Goal: Obtain resource: Obtain resource

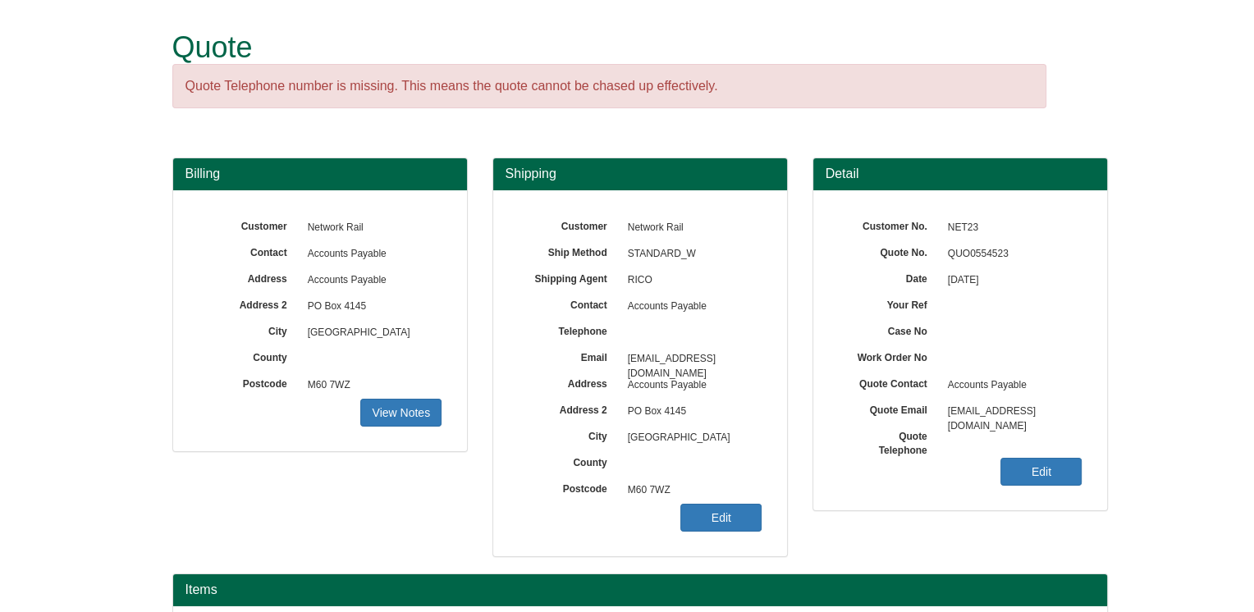
scroll to position [184, 0]
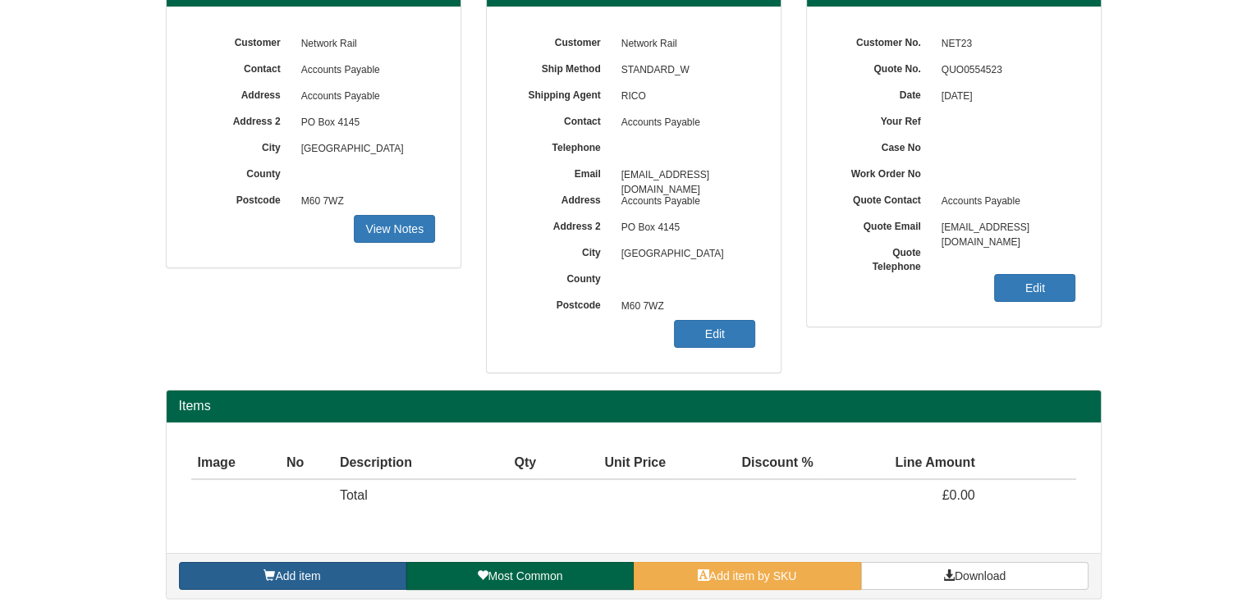
click at [375, 573] on link "Add item" at bounding box center [292, 576] width 227 height 28
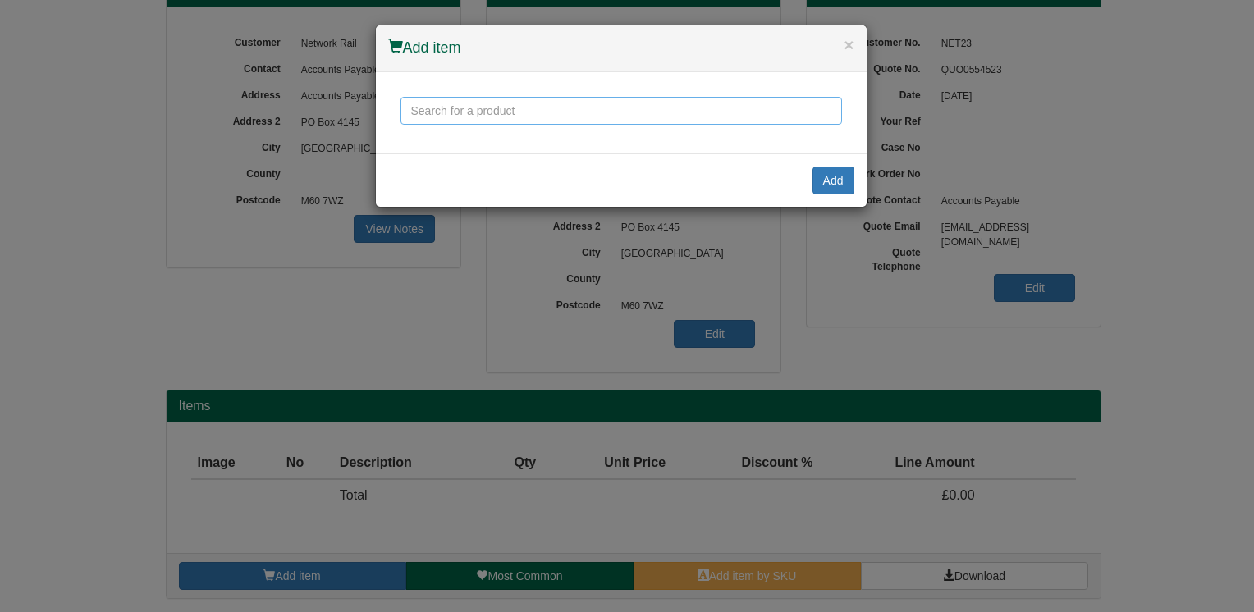
click at [570, 115] on input "text" at bounding box center [621, 111] width 442 height 28
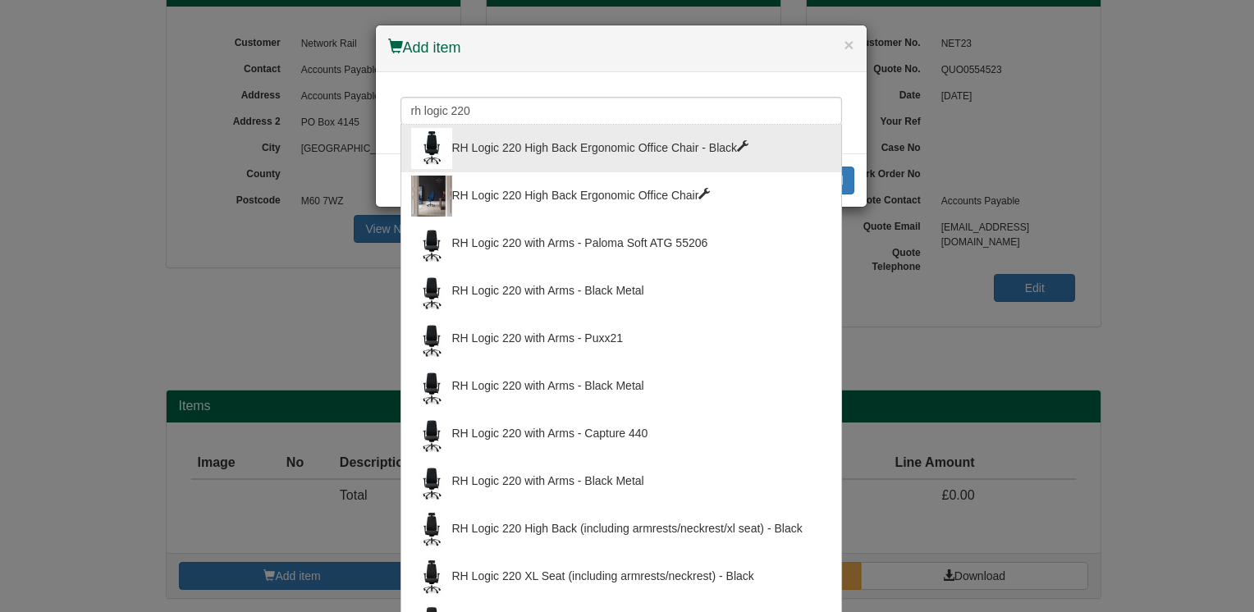
click at [745, 147] on div "RH Logic 220 High Back Ergonomic Office Chair - Black" at bounding box center [621, 148] width 420 height 41
type input "RH Logic 220 High Back Ergonomic Office Chair - Black"
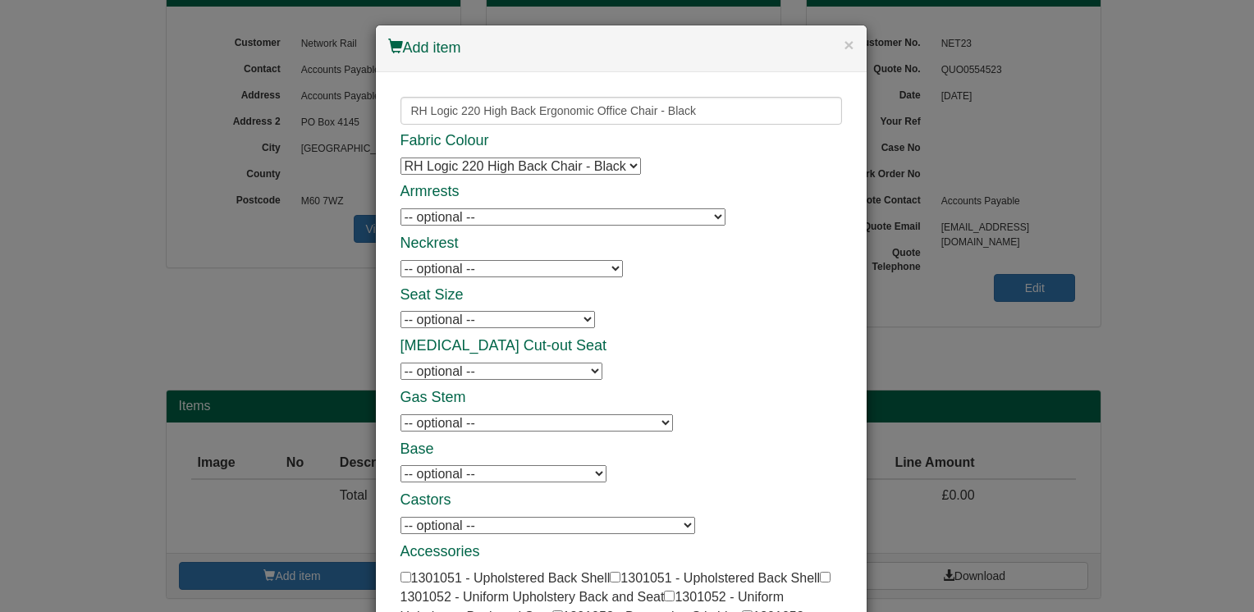
click at [706, 220] on select "-- optional -- 8L Armrests - Black - Black Frame 8L Armrests - Black - Black Fr…" at bounding box center [562, 216] width 325 height 17
select select "1301054"
click at [400, 208] on select "-- optional -- 8L Armrests - Black - Black Frame 8L Armrests - Black - Black Fr…" at bounding box center [562, 216] width 325 height 17
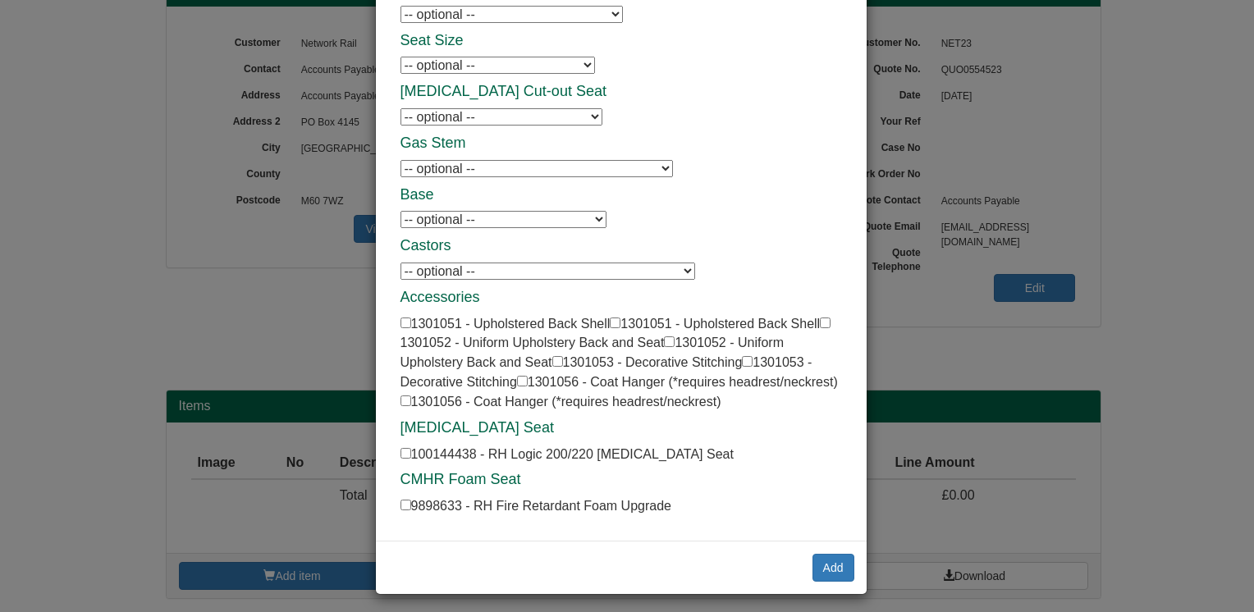
scroll to position [256, 0]
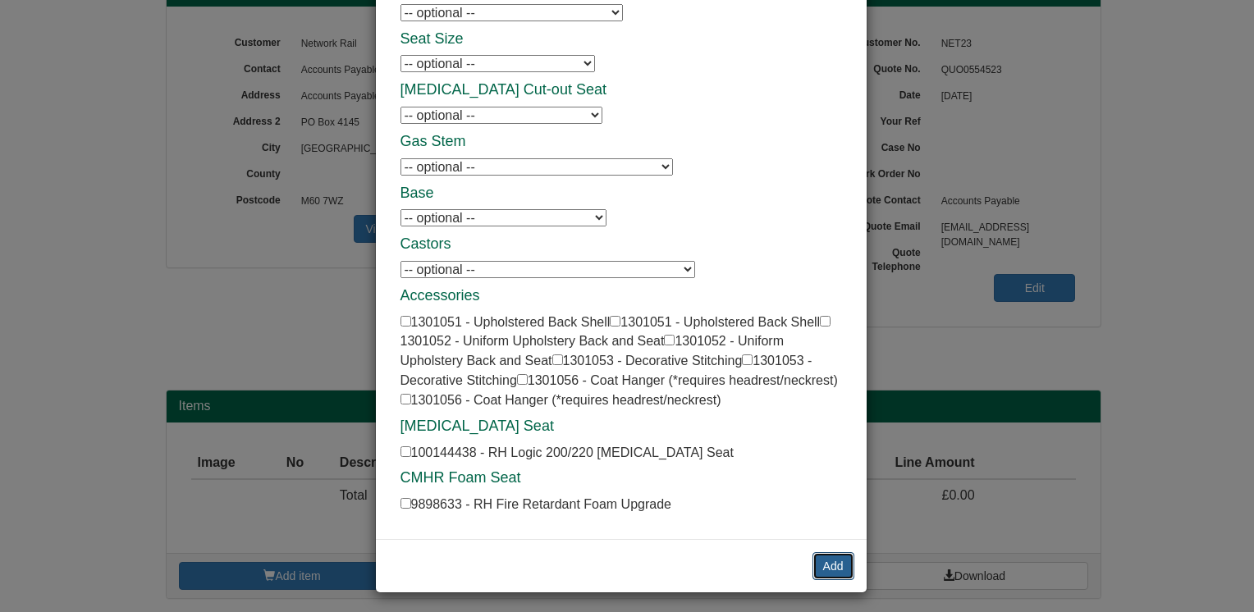
click at [824, 565] on button "Add" at bounding box center [833, 566] width 42 height 28
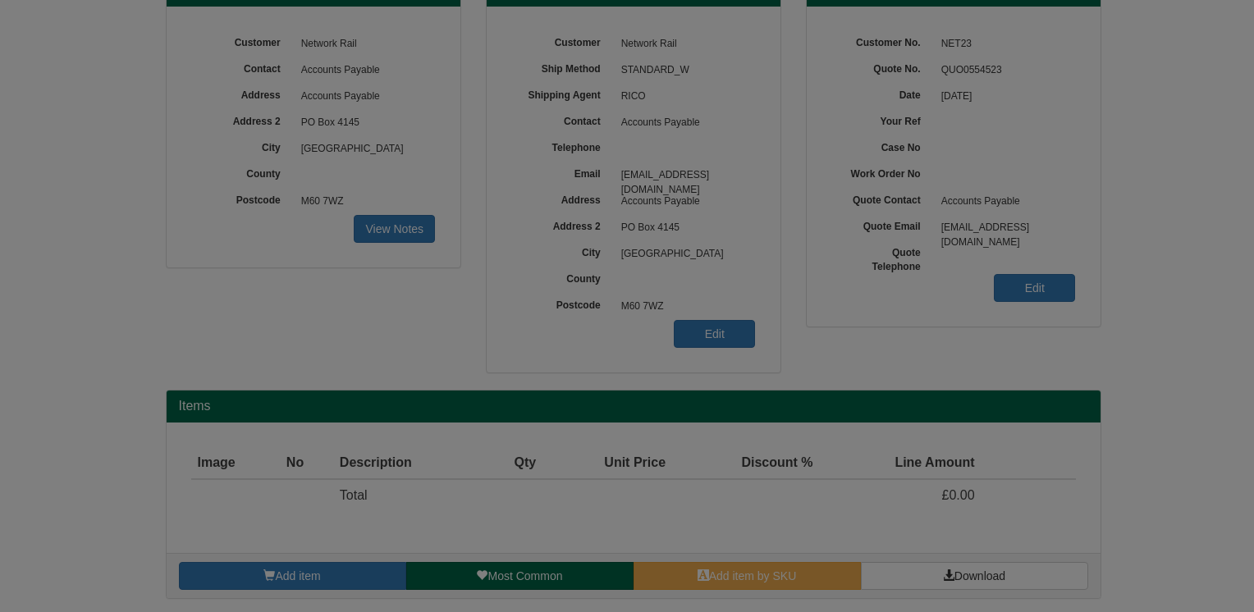
scroll to position [0, 0]
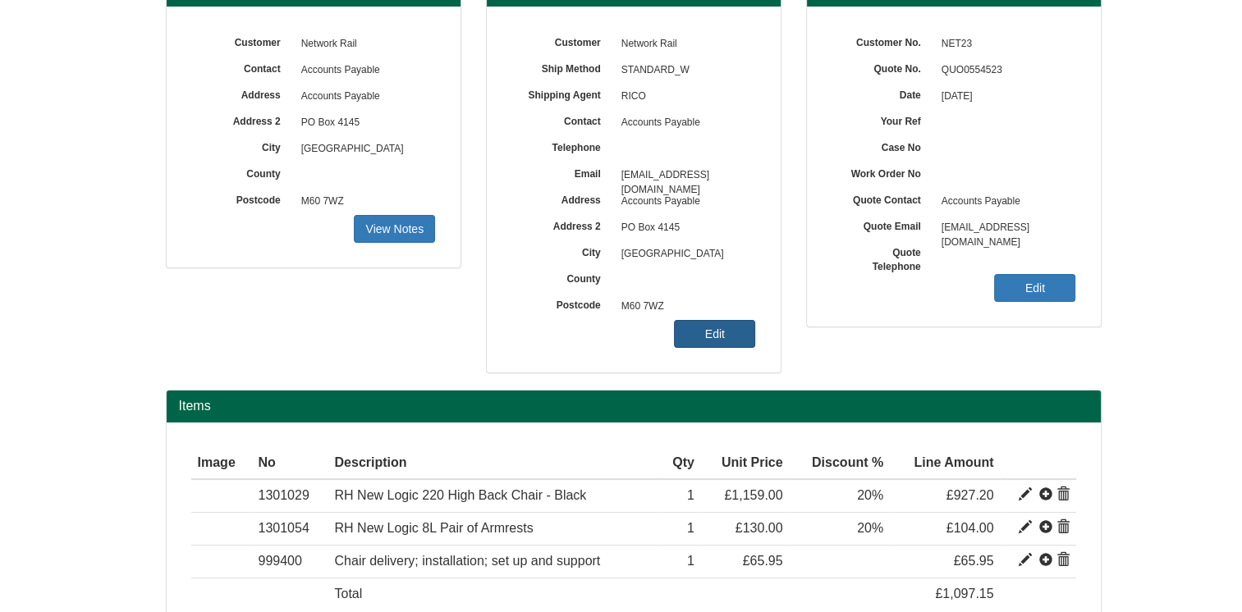
click at [742, 338] on link "Edit" at bounding box center [714, 334] width 81 height 28
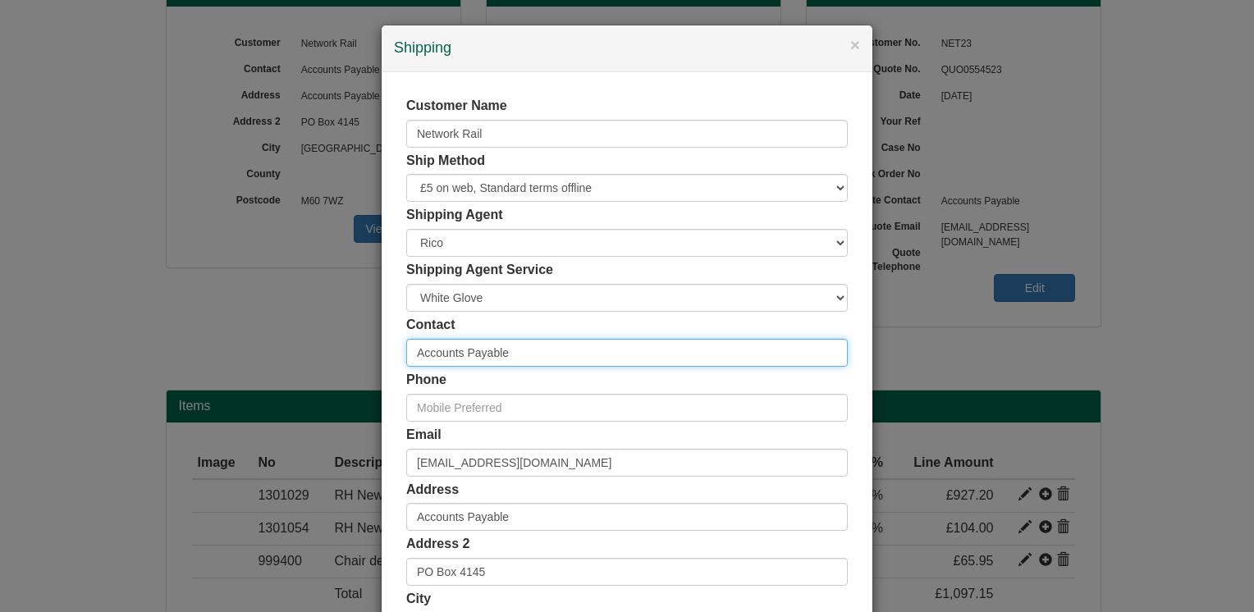
drag, startPoint x: 529, startPoint y: 358, endPoint x: 333, endPoint y: 359, distance: 196.2
click at [333, 359] on div "× Shipping Customer Name Network Rail Ship Method Free of Charge £5 Flat Rate £…" at bounding box center [627, 306] width 1254 height 612
type input "[PERSON_NAME]"
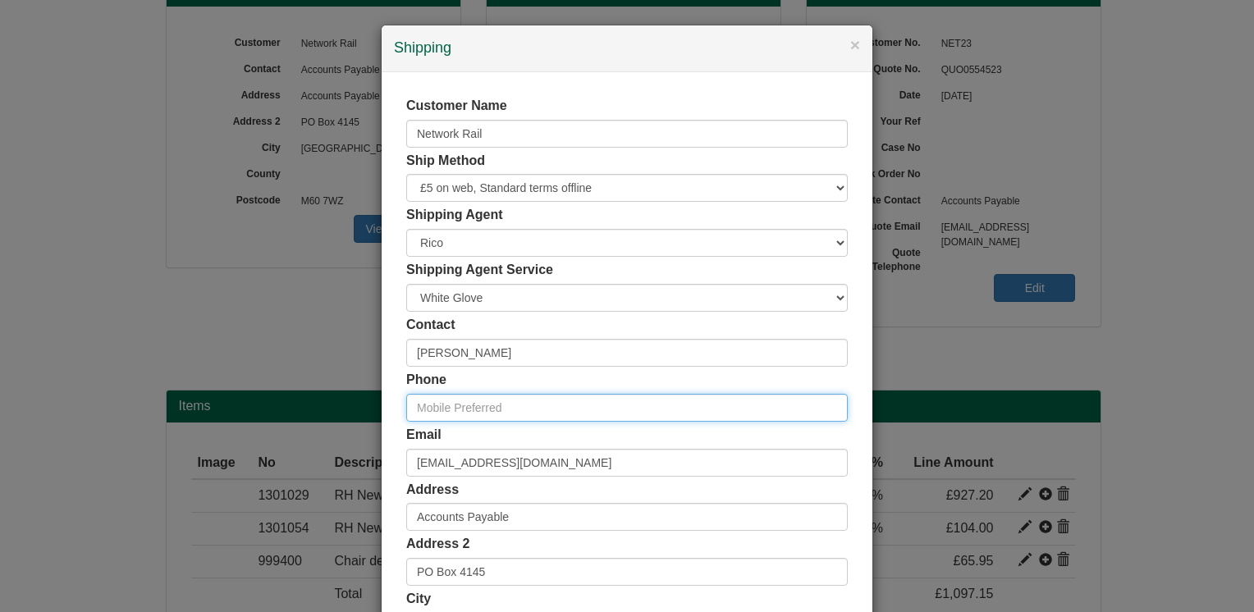
click at [517, 401] on input "text" at bounding box center [627, 408] width 442 height 28
click at [513, 413] on input "text" at bounding box center [627, 408] width 442 height 28
paste input "07946 434 668"
type input "07946 434 668"
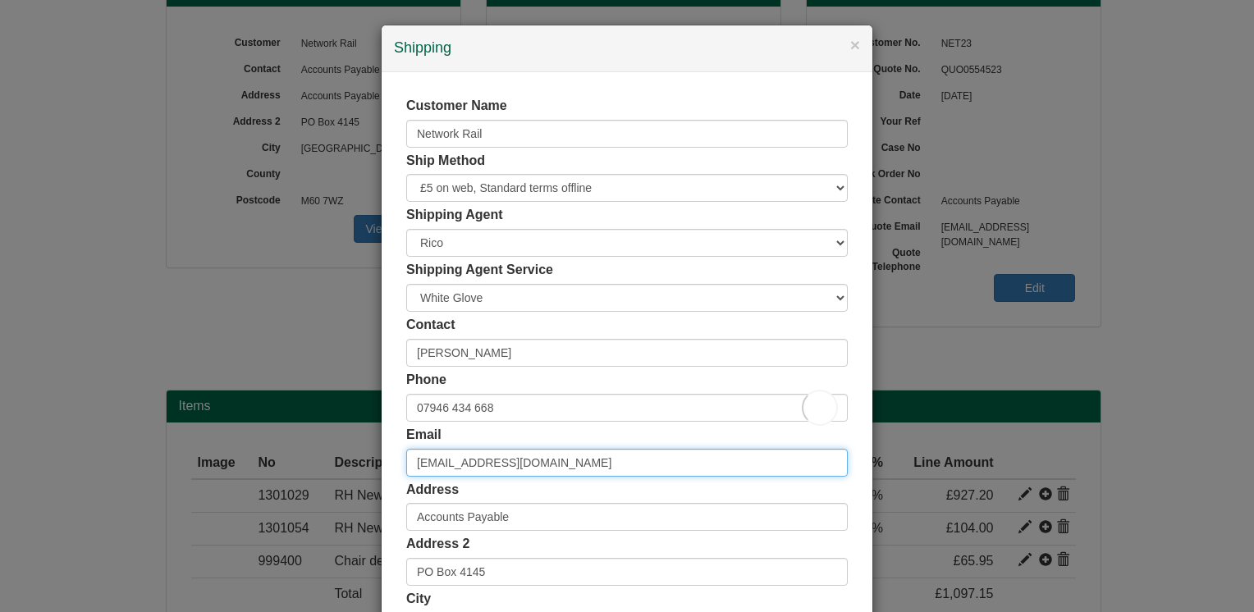
drag, startPoint x: 615, startPoint y: 469, endPoint x: 363, endPoint y: 468, distance: 252.0
click at [363, 468] on div "× Shipping Customer Name Network Rail Ship Method Free of Charge £5 Flat Rate £…" at bounding box center [627, 306] width 1254 height 612
click at [437, 462] on input "email" at bounding box center [627, 463] width 442 height 28
paste input "[PERSON_NAME][EMAIL_ADDRESS][PERSON_NAME][DOMAIN_NAME]"
type input "[PERSON_NAME][EMAIL_ADDRESS][PERSON_NAME][DOMAIN_NAME]"
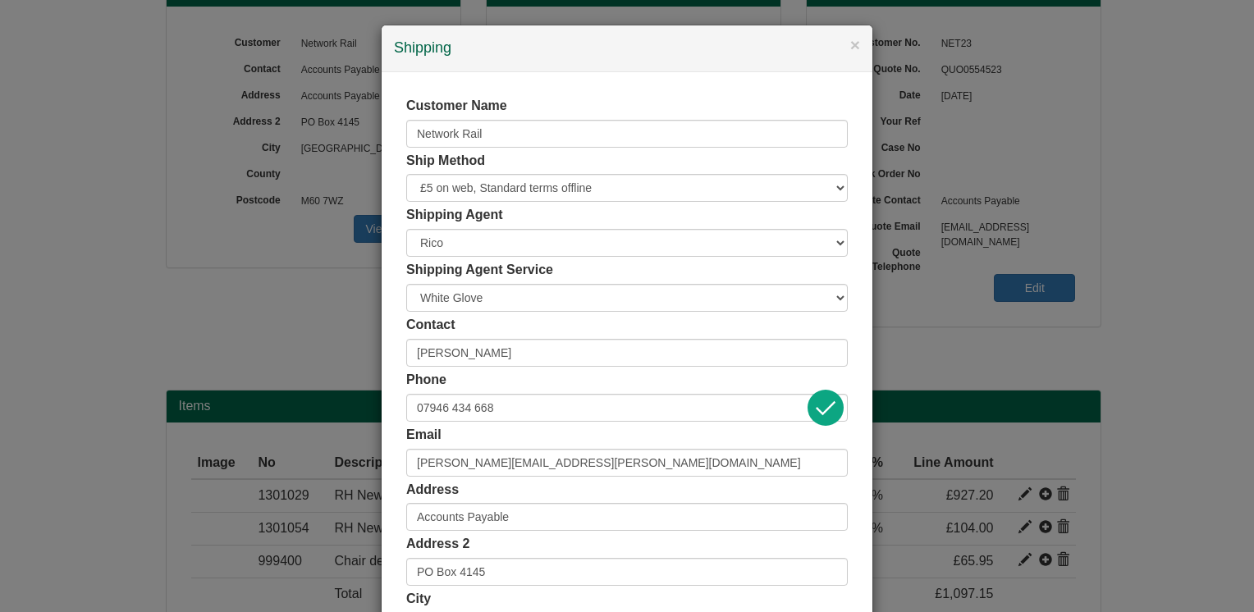
click at [389, 434] on div "Customer Name Network Rail Ship Method Free of Charge £5 Flat Rate £7.50 Flat R…" at bounding box center [627, 451] width 491 height 758
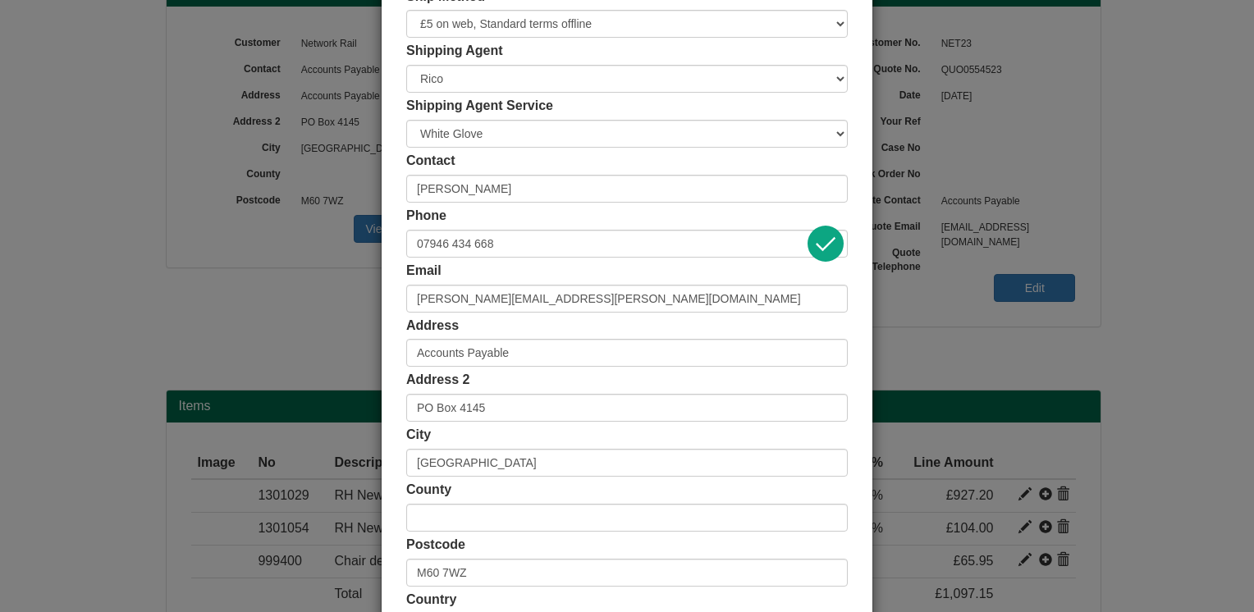
scroll to position [246, 0]
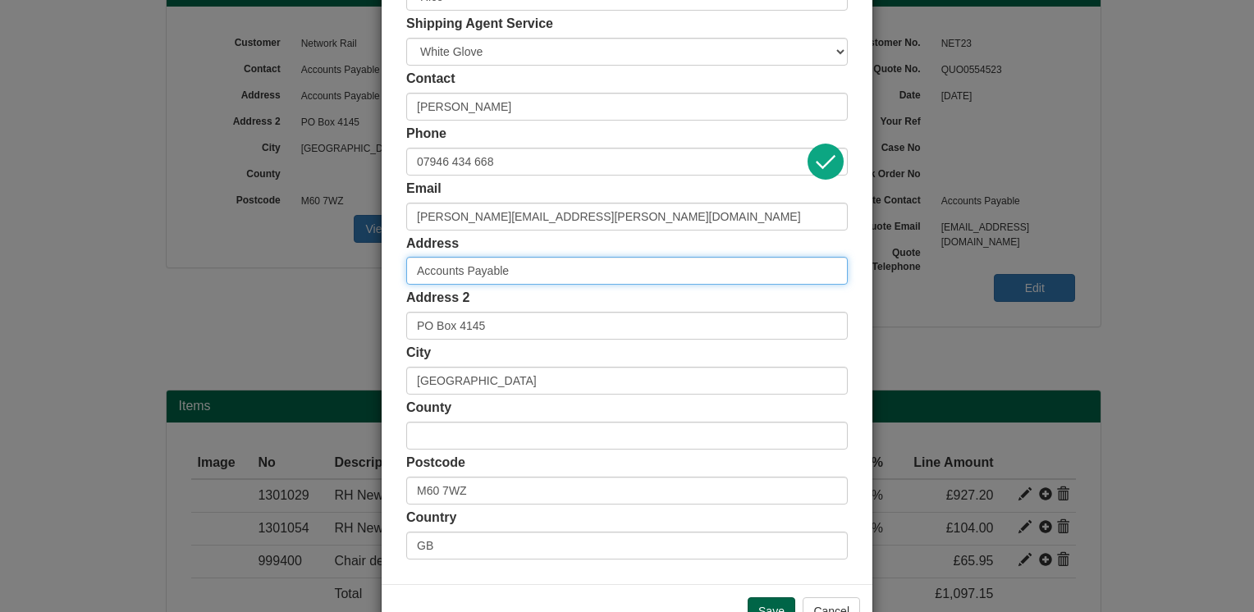
drag, startPoint x: 527, startPoint y: 276, endPoint x: 339, endPoint y: 296, distance: 189.1
click at [339, 296] on div "× Shipping Customer Name Network Rail Ship Method Free of Charge £5 Flat Rate £…" at bounding box center [627, 306] width 1254 height 612
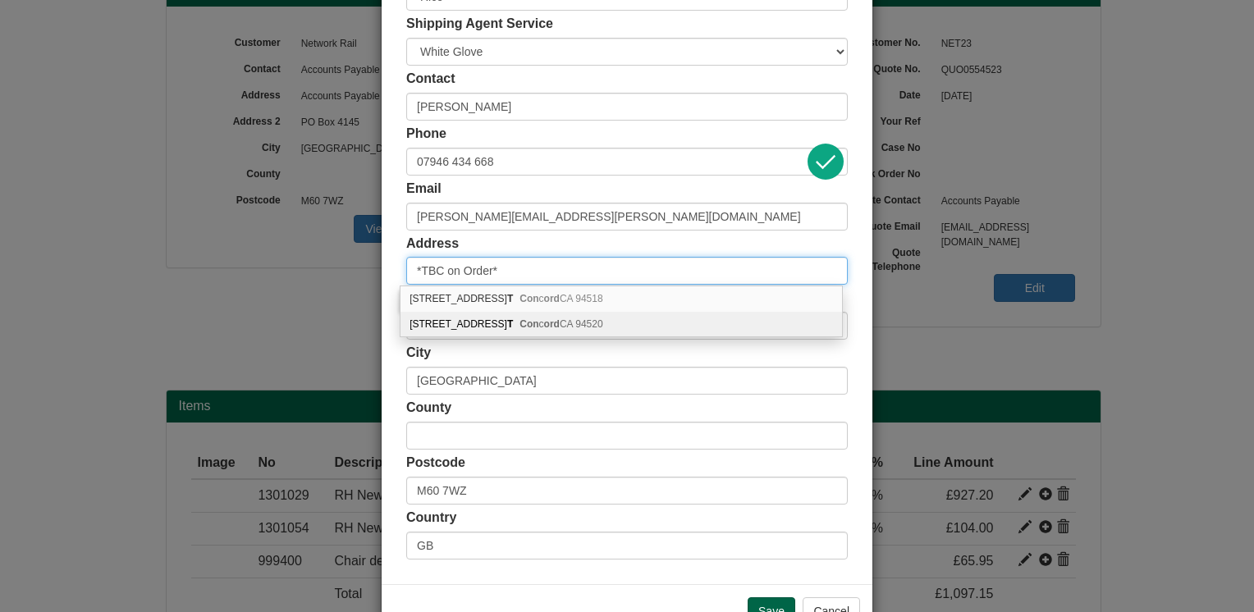
type input "*TBC on Order*"
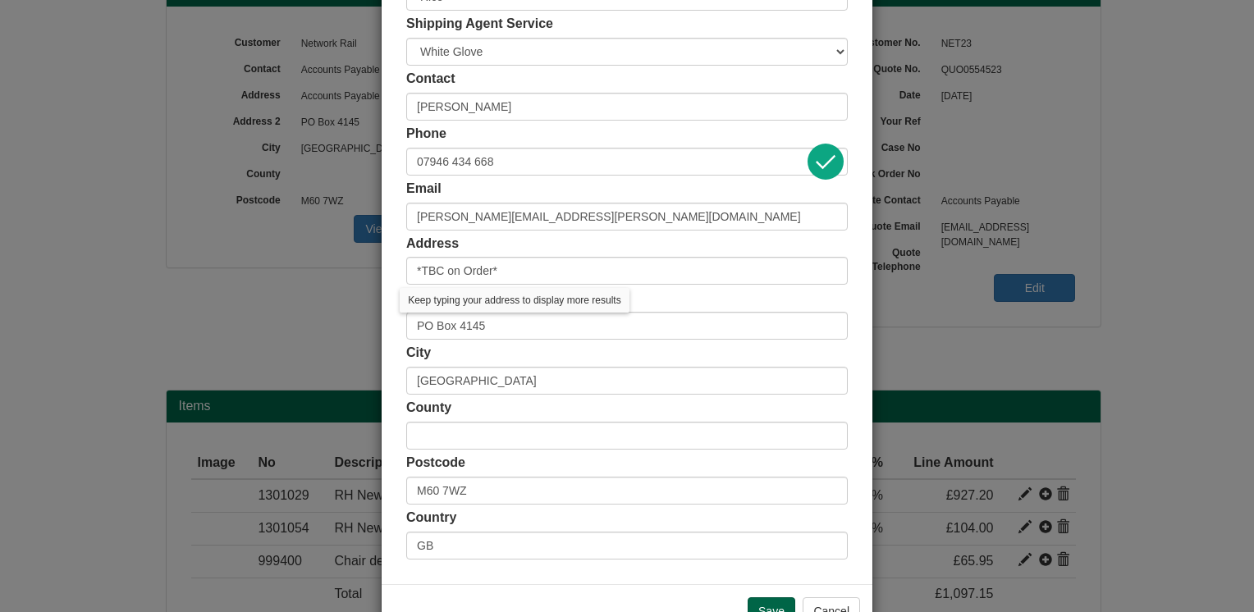
click at [394, 309] on div "Customer Name Network Rail Ship Method Free of Charge £5 Flat Rate £7.50 Flat R…" at bounding box center [627, 205] width 491 height 758
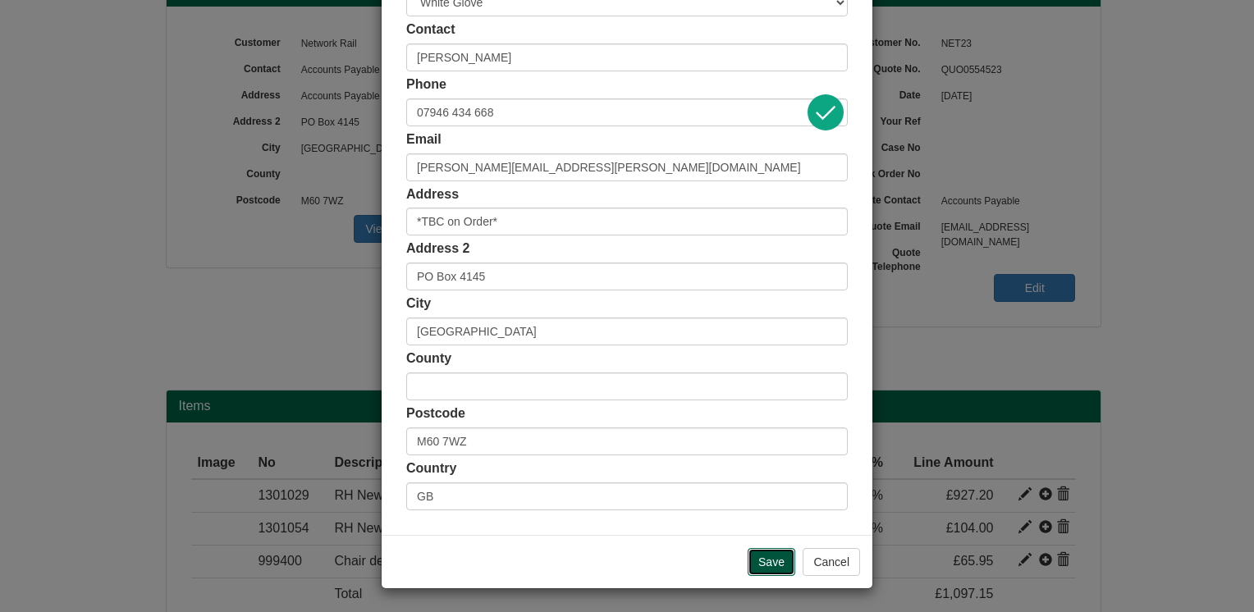
click at [750, 561] on input "Save" at bounding box center [772, 562] width 48 height 28
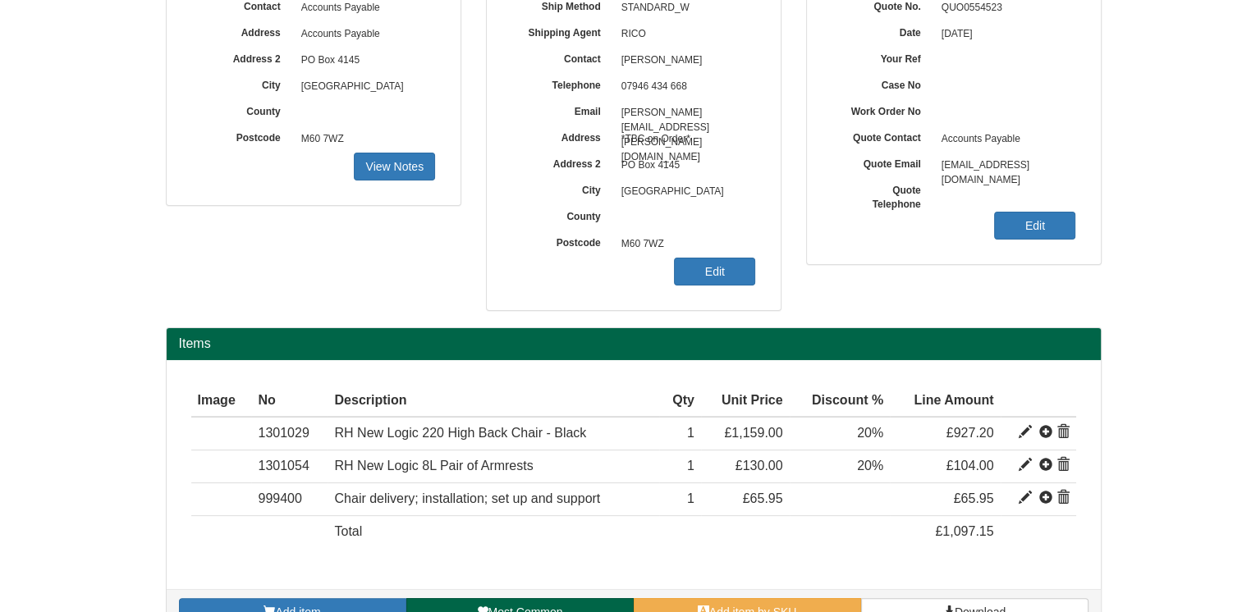
scroll to position [282, 0]
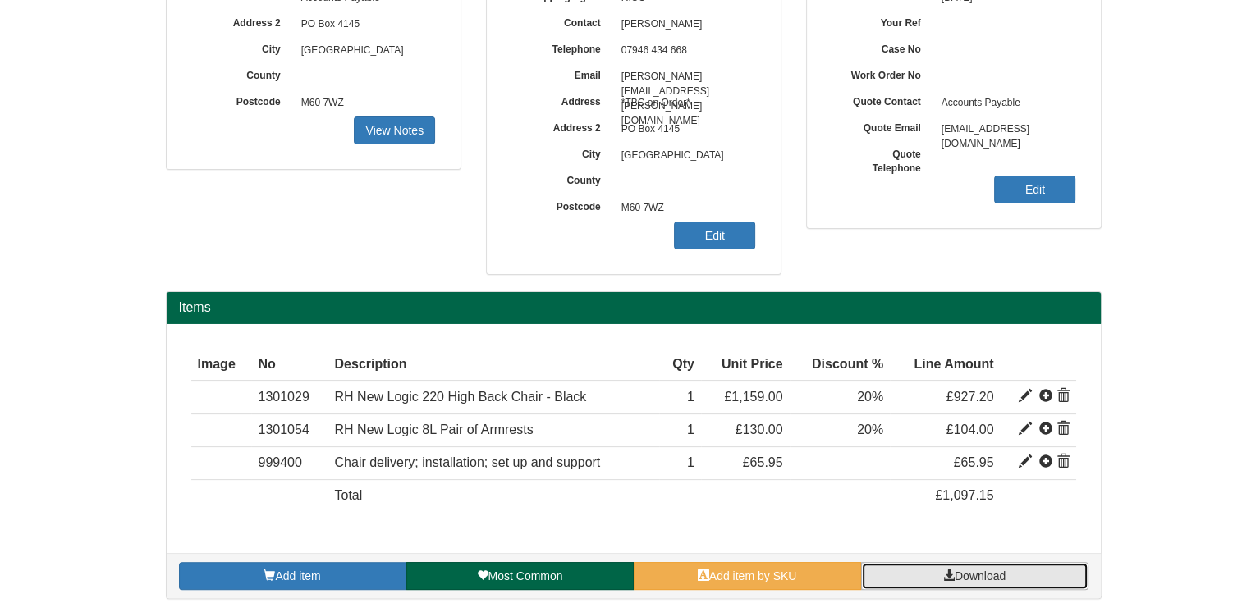
click at [964, 572] on span "Download" at bounding box center [979, 576] width 51 height 13
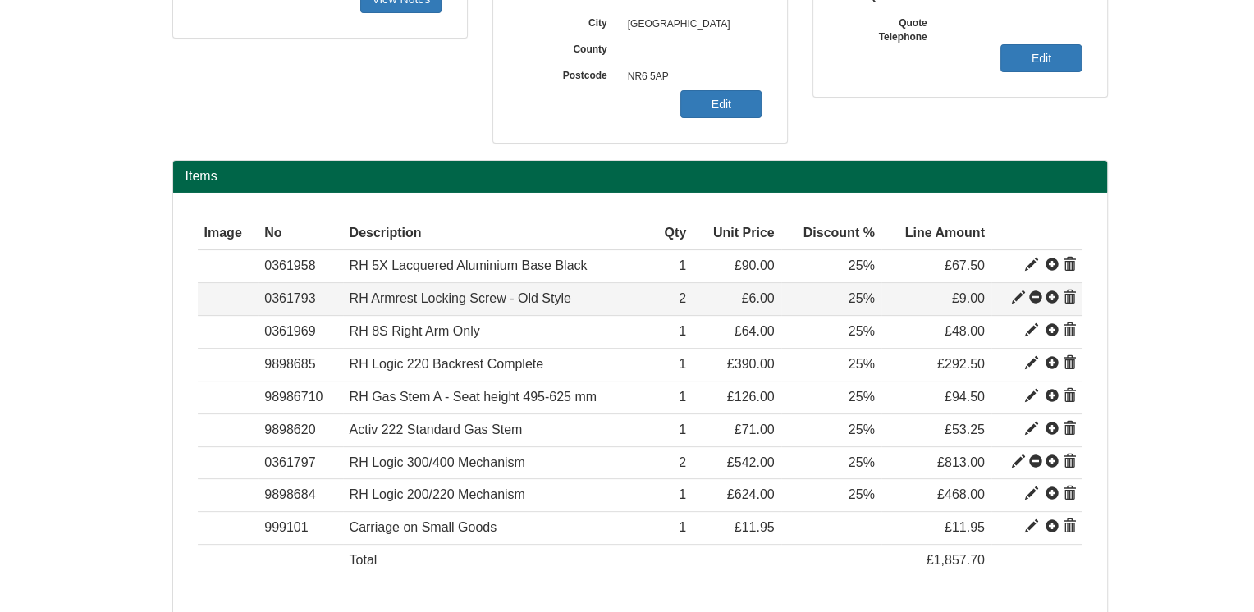
scroll to position [477, 0]
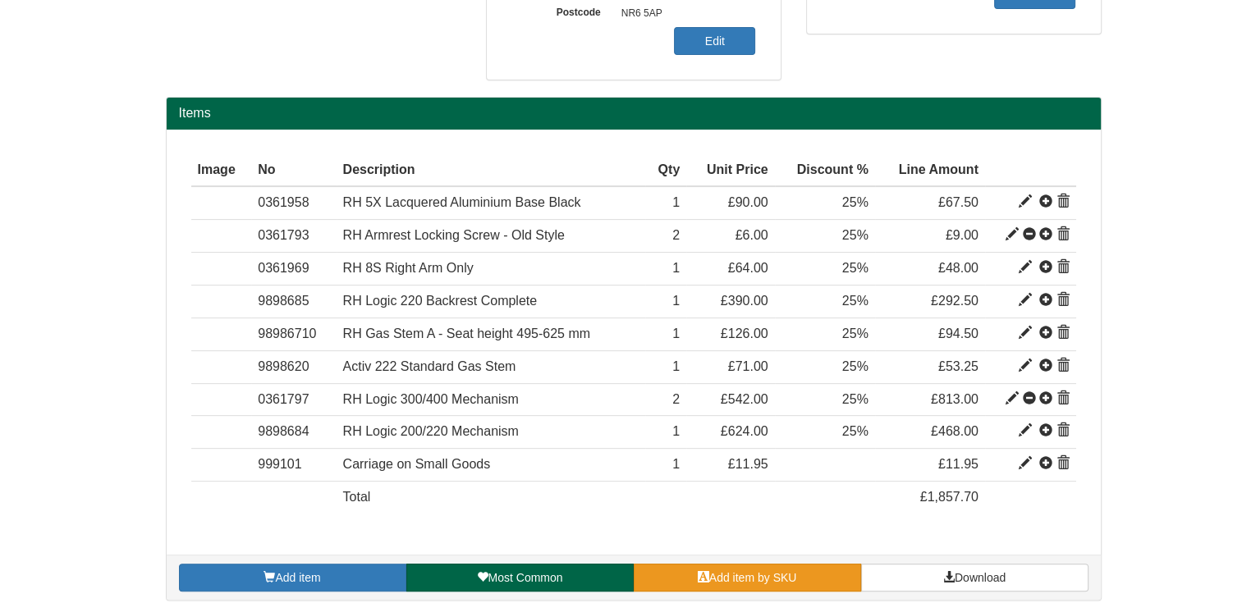
click at [743, 579] on span "Add item by SKU" at bounding box center [753, 577] width 88 height 13
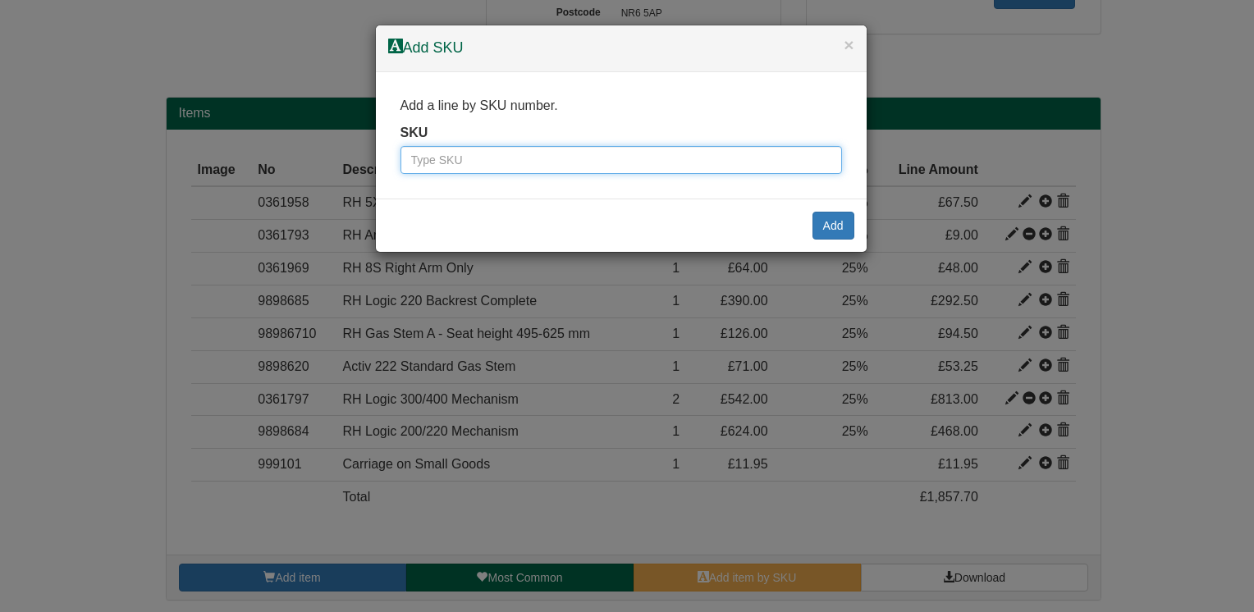
click at [545, 166] on input "text" at bounding box center [621, 160] width 442 height 28
type input "9920"
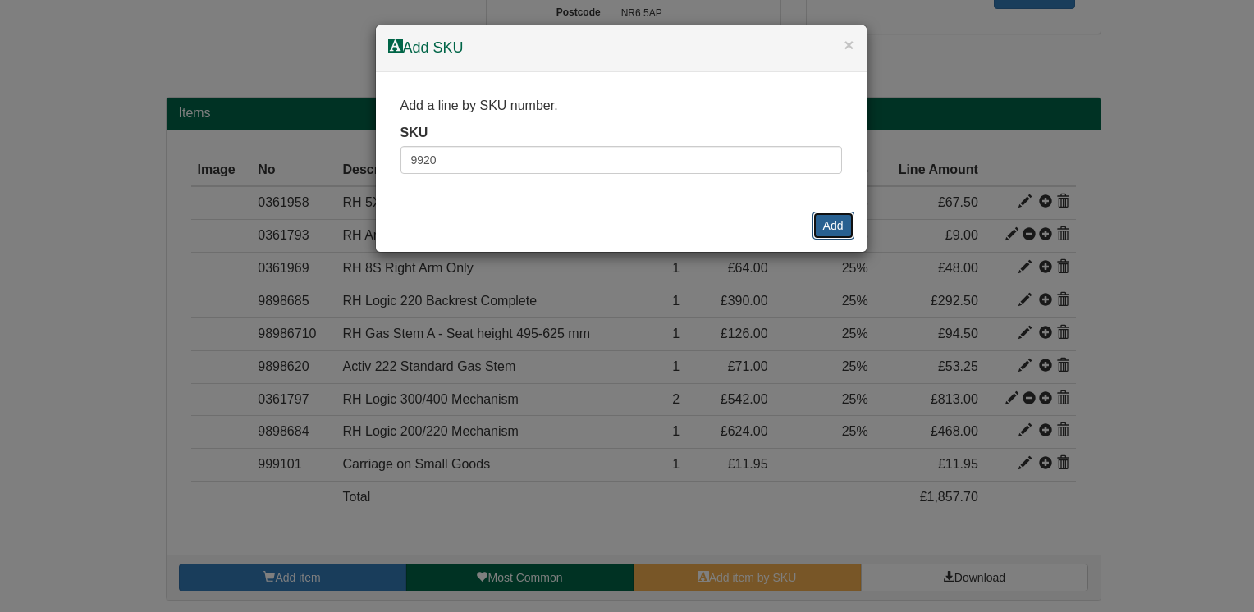
click at [833, 225] on button "Add" at bounding box center [833, 226] width 42 height 28
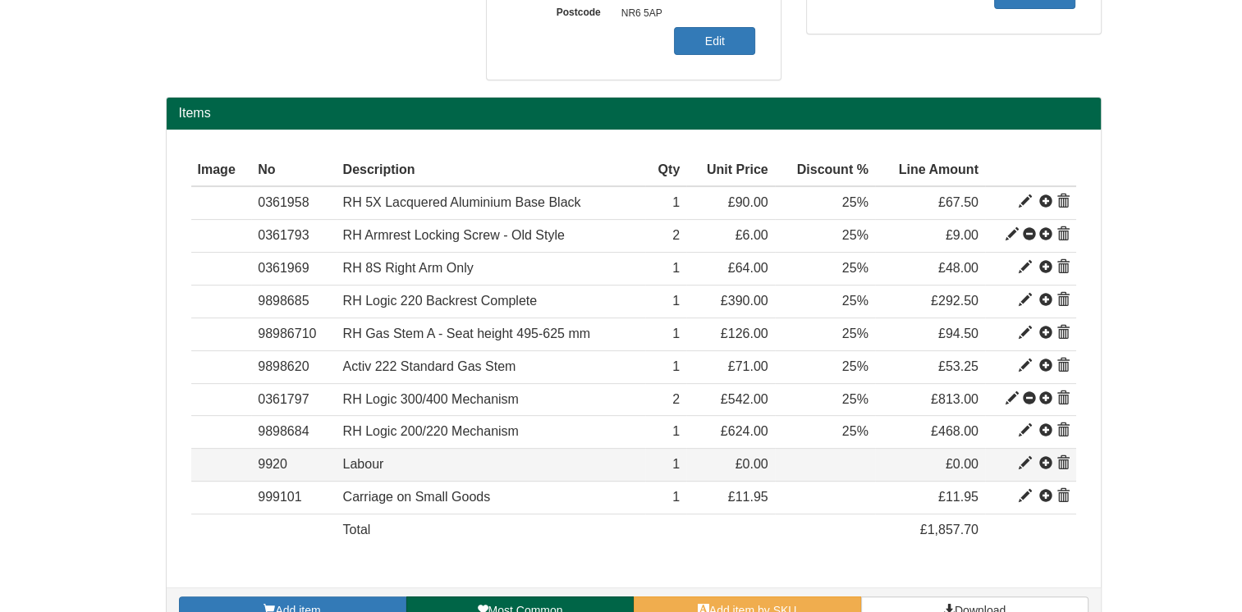
click at [1026, 461] on span at bounding box center [1024, 463] width 13 height 13
type input "Labour"
type input "100.00"
type input "0.00"
type input "1"
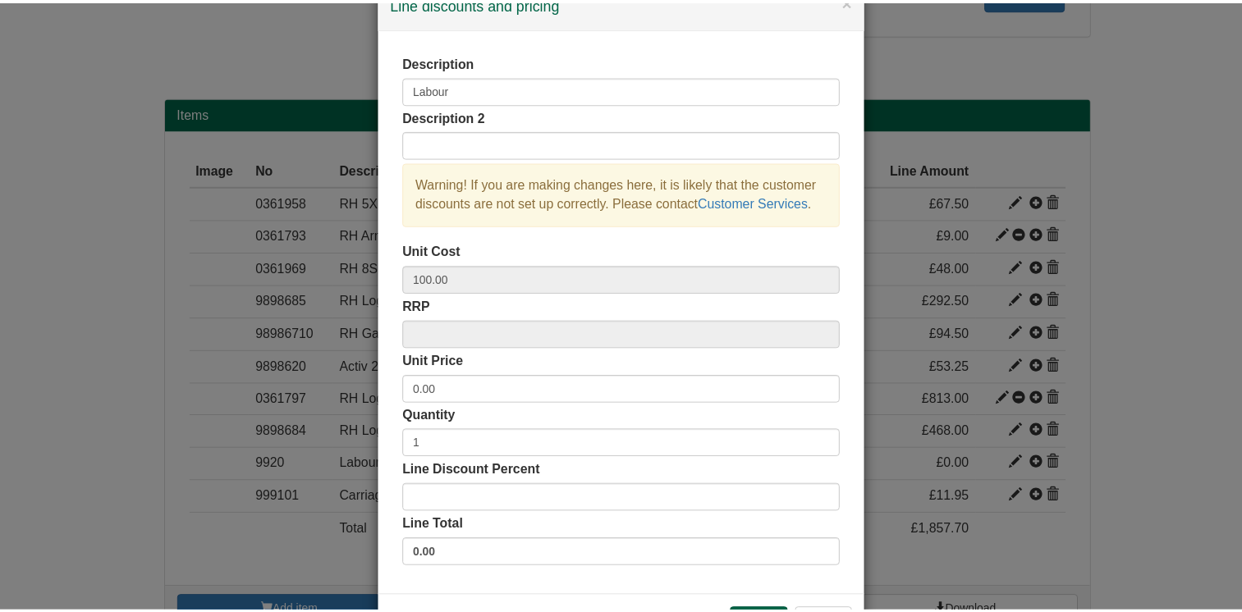
scroll to position [82, 0]
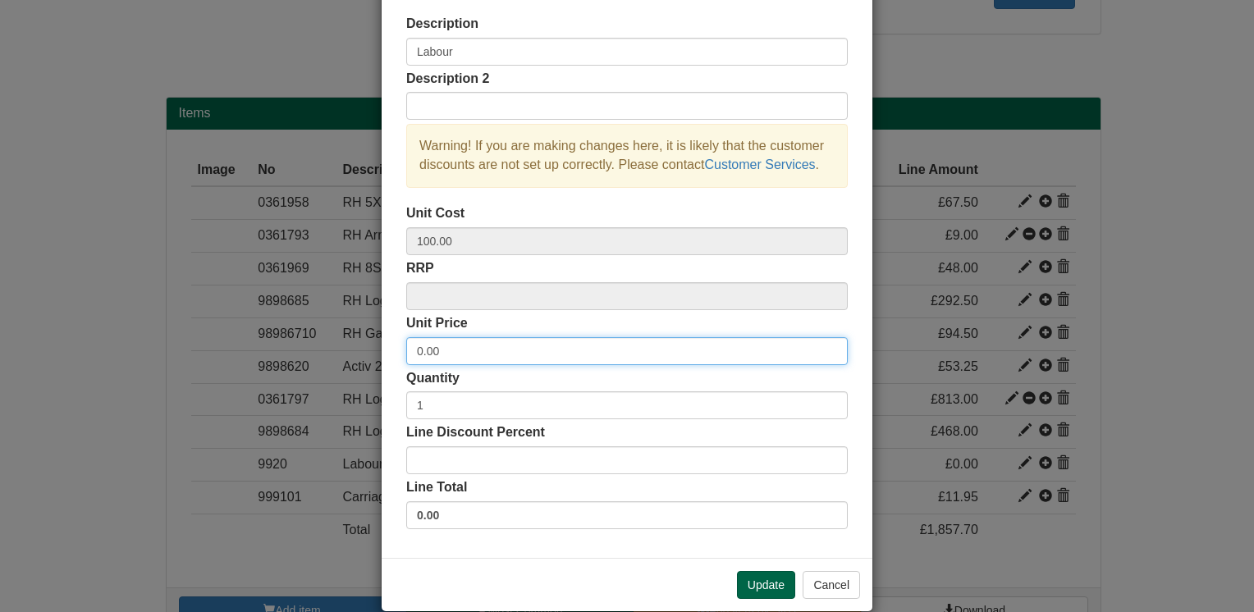
drag, startPoint x: 463, startPoint y: 350, endPoint x: 378, endPoint y: 367, distance: 86.9
click at [382, 367] on div "Description Labour Description 2 Warning! If you are making changes here, it is…" at bounding box center [627, 274] width 491 height 568
type input "175"
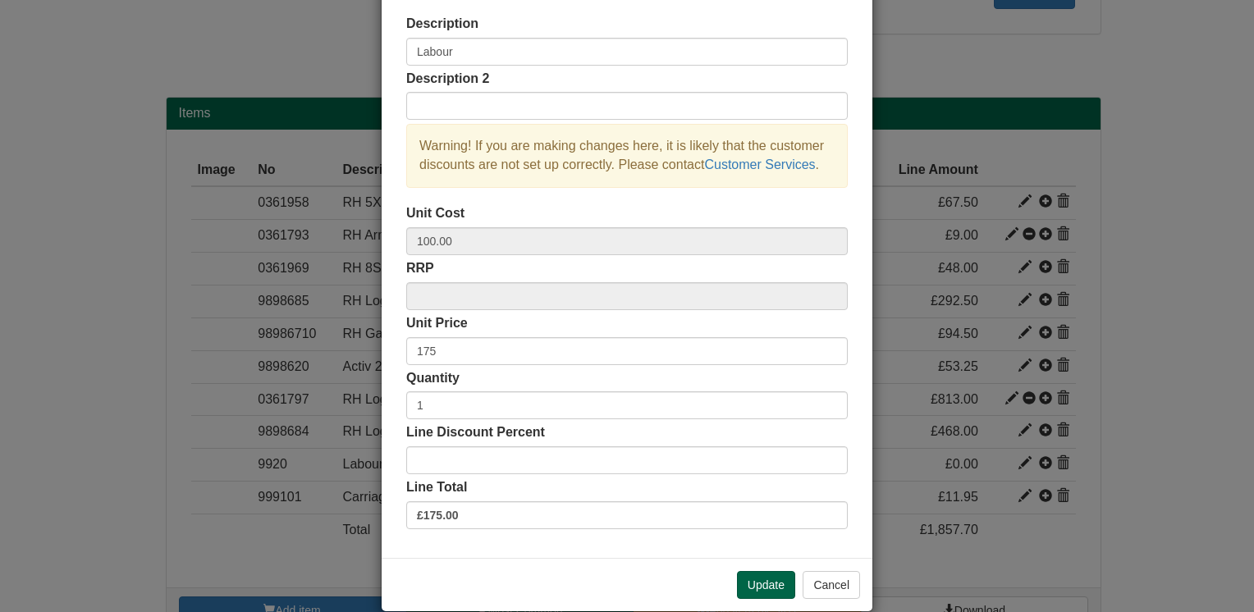
click at [383, 386] on div "Description Labour Description 2 Warning! If you are making changes here, it is…" at bounding box center [627, 274] width 491 height 568
click at [762, 581] on button "Update" at bounding box center [766, 585] width 58 height 28
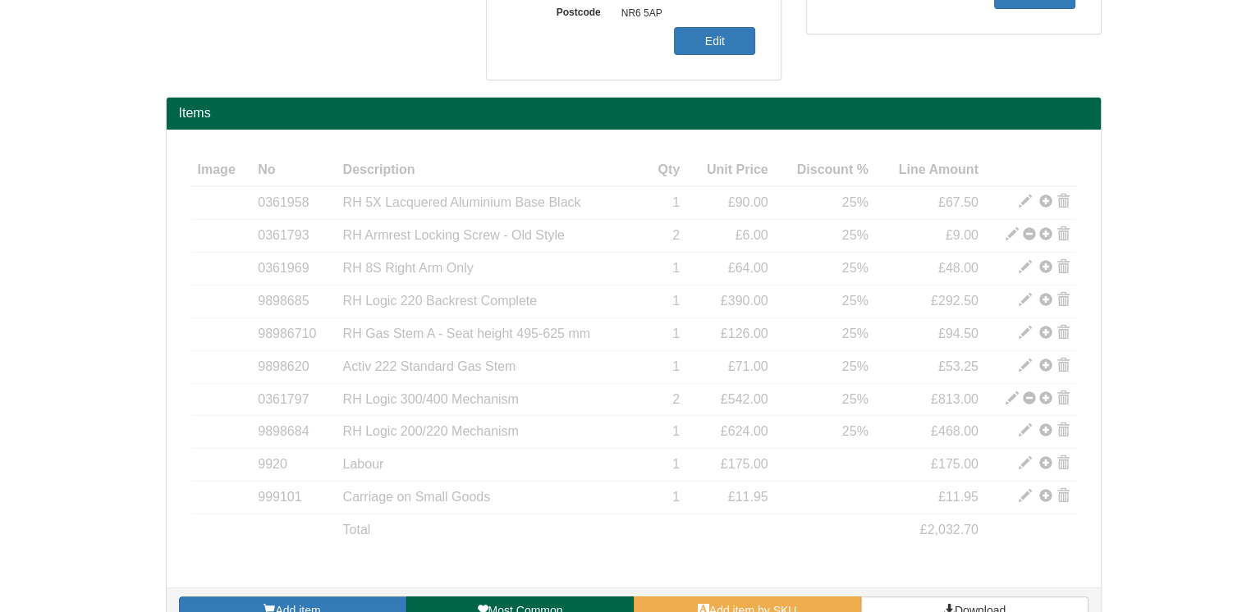
scroll to position [510, 0]
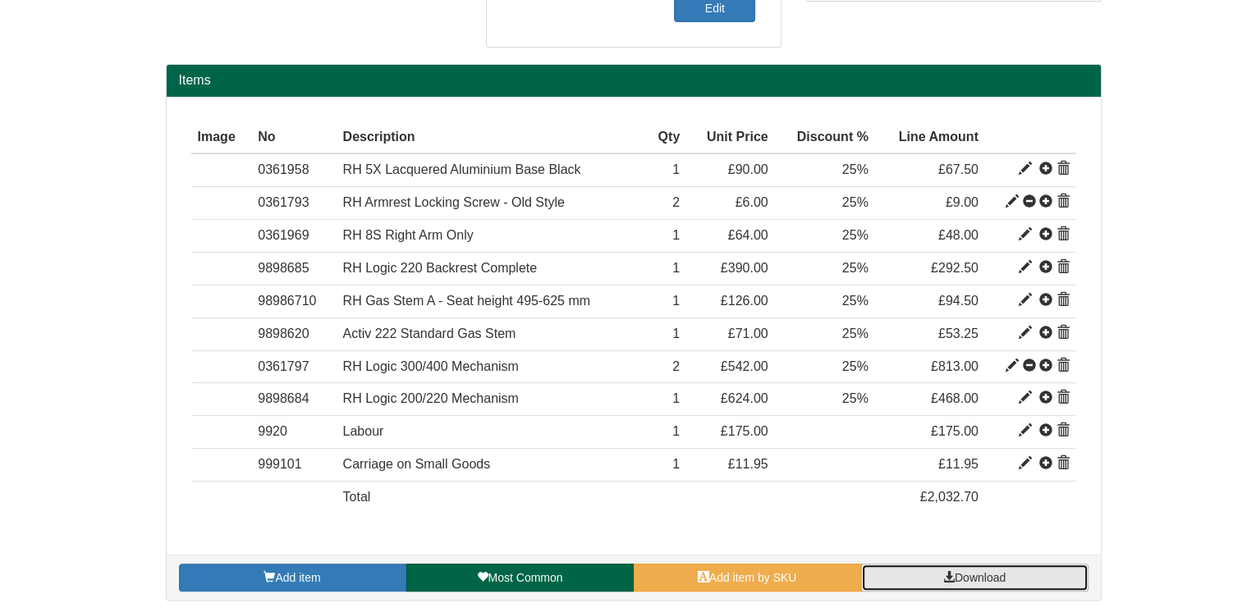
click at [978, 573] on span "Download" at bounding box center [979, 577] width 51 height 13
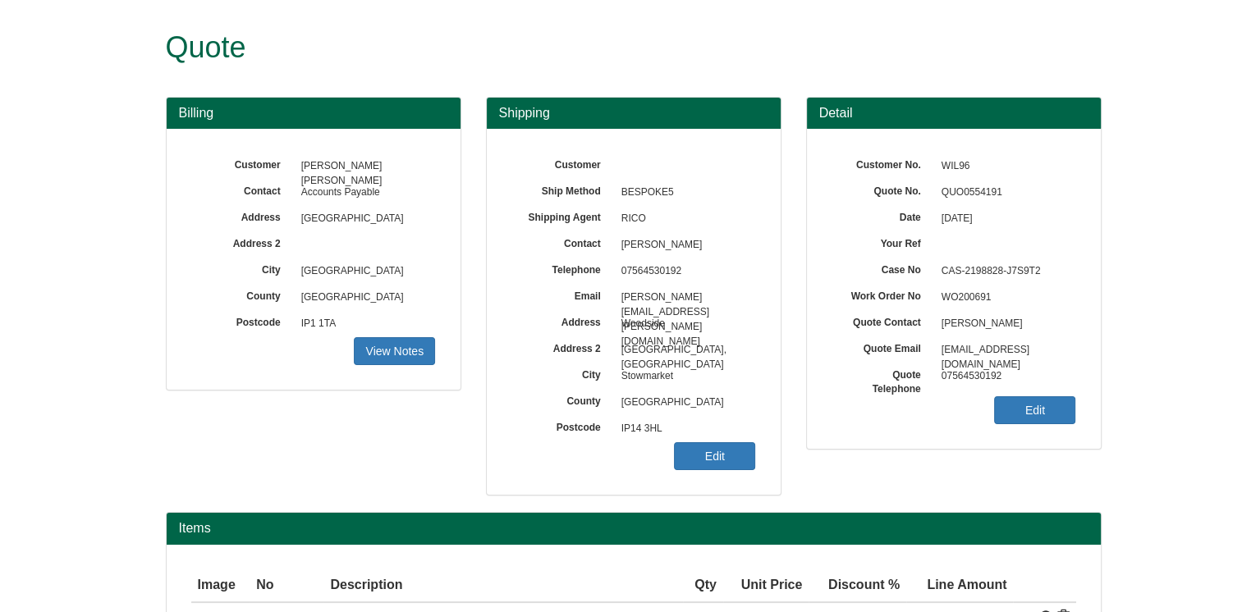
scroll to position [164, 0]
